Goal: Find specific page/section: Find specific page/section

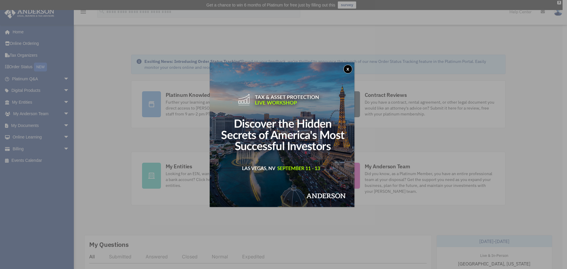
click at [349, 70] on button "x" at bounding box center [347, 69] width 9 height 9
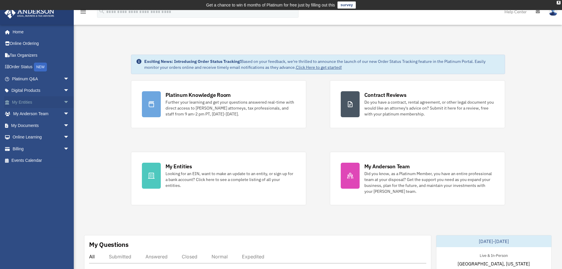
click at [21, 103] on link "My Entities arrow_drop_down" at bounding box center [41, 102] width 74 height 12
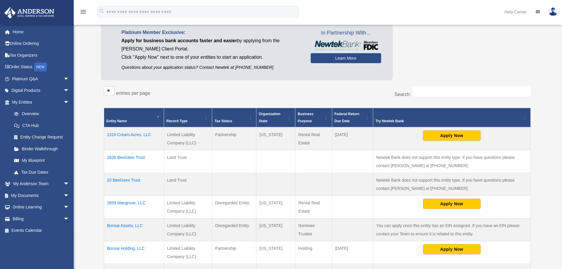
scroll to position [59, 0]
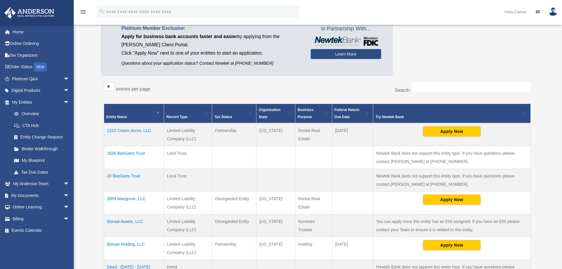
click at [131, 200] on td "2859 Mangrove, LLC" at bounding box center [134, 203] width 60 height 23
